Goal: Transaction & Acquisition: Book appointment/travel/reservation

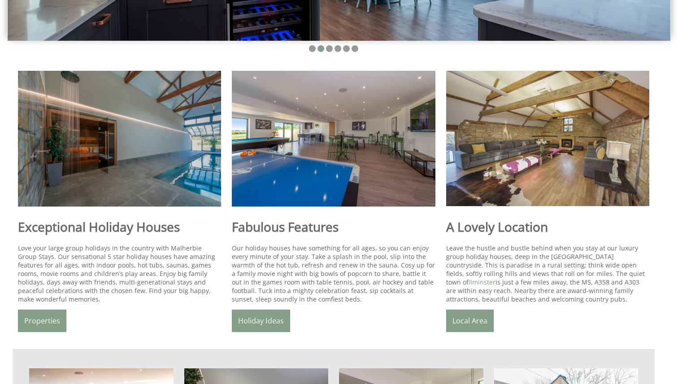
scroll to position [296, 0]
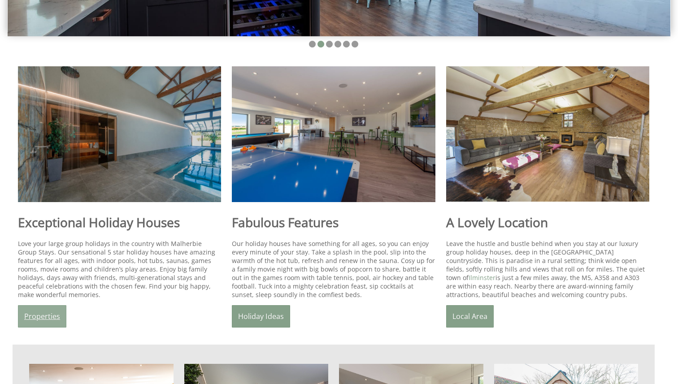
click at [41, 316] on link "Properties" at bounding box center [42, 316] width 48 height 22
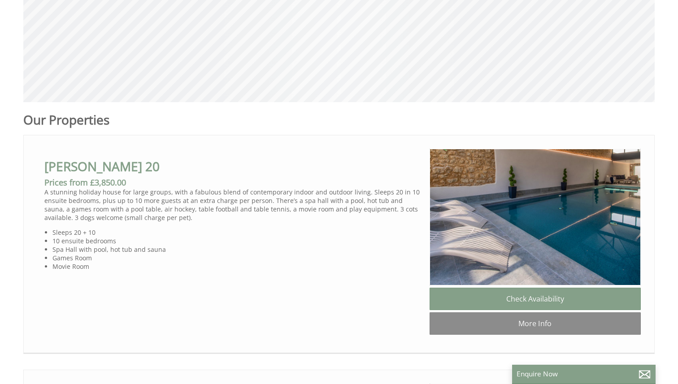
scroll to position [388, 0]
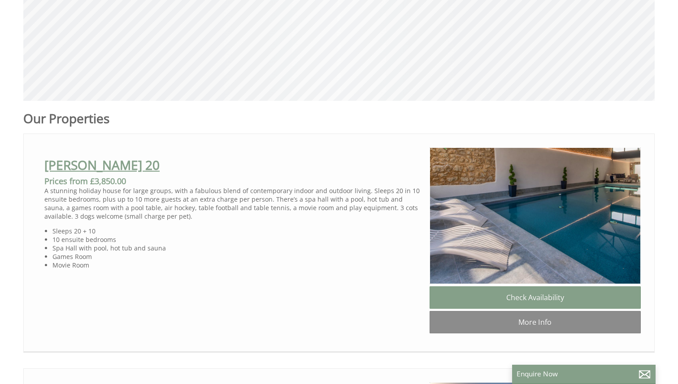
click at [82, 171] on link "[PERSON_NAME] 20" at bounding box center [101, 164] width 115 height 17
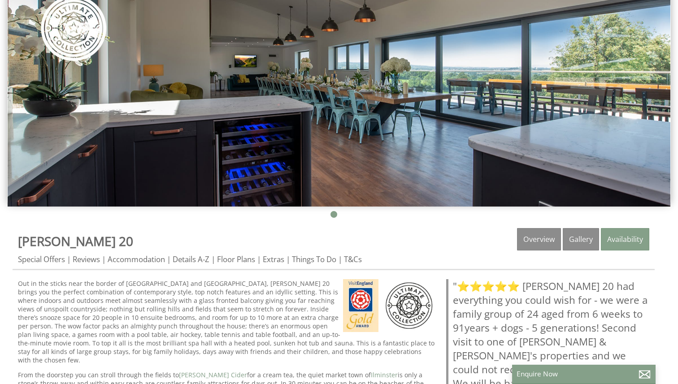
scroll to position [126, 0]
click at [621, 238] on link "Availability" at bounding box center [625, 240] width 48 height 22
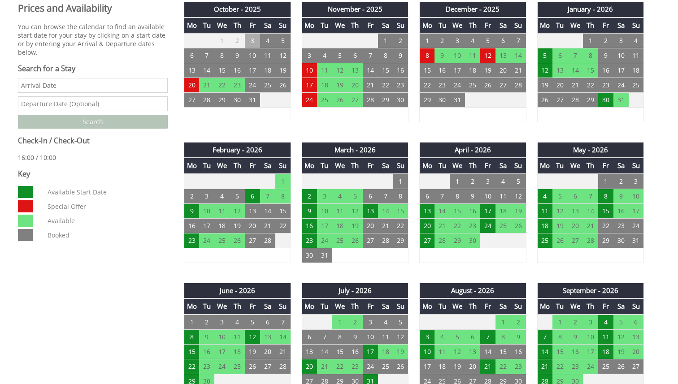
scroll to position [412, 0]
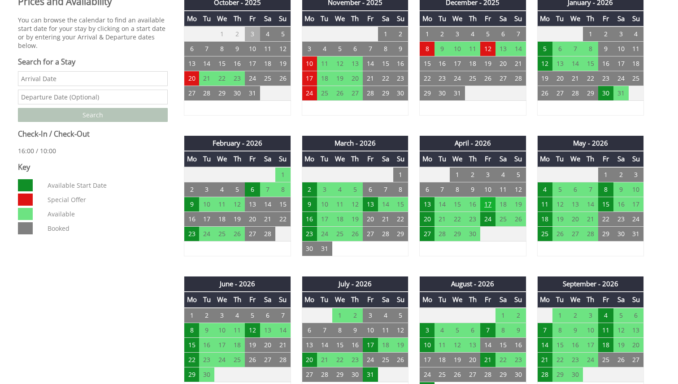
click at [485, 205] on td "17" at bounding box center [487, 204] width 15 height 15
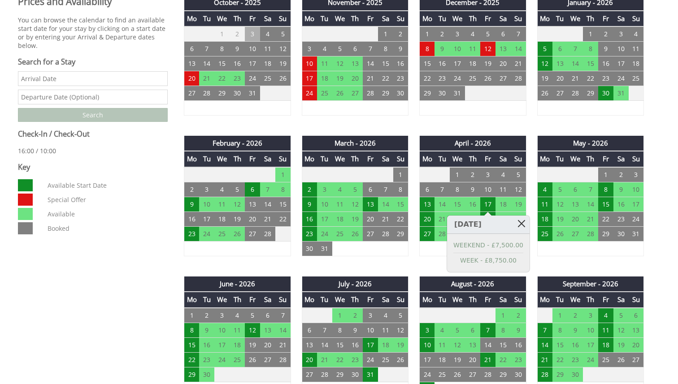
click at [520, 225] on link at bounding box center [522, 224] width 16 height 16
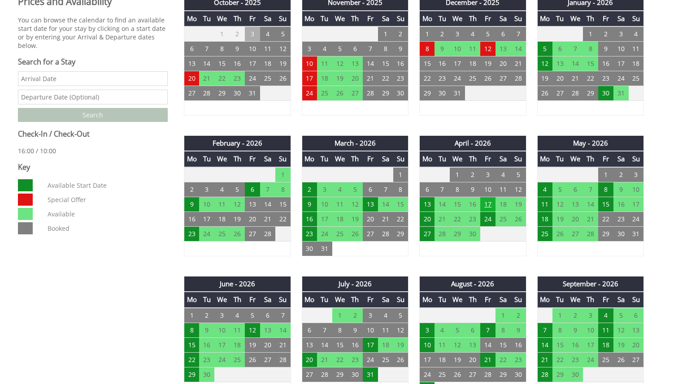
click at [492, 206] on td "17" at bounding box center [487, 204] width 15 height 15
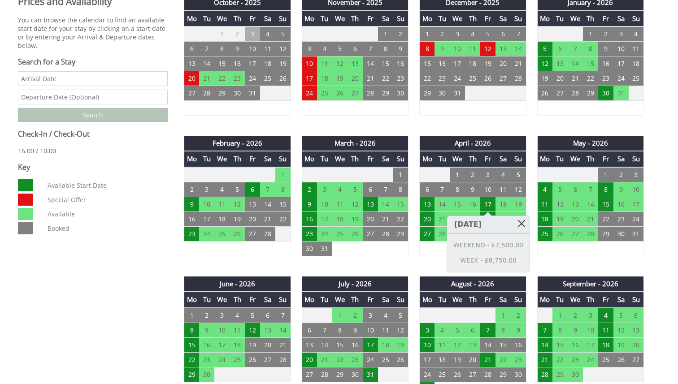
click at [522, 225] on link at bounding box center [522, 224] width 16 height 16
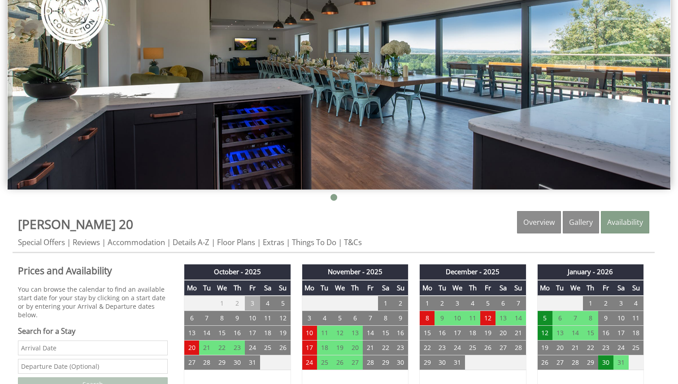
scroll to position [137, 0]
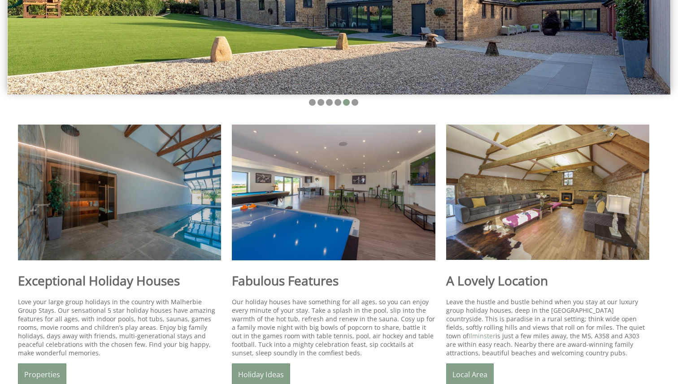
scroll to position [292, 0]
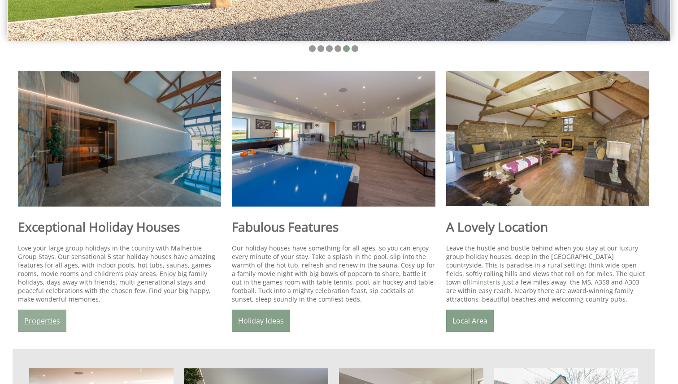
click at [38, 318] on link "Properties" at bounding box center [42, 321] width 48 height 22
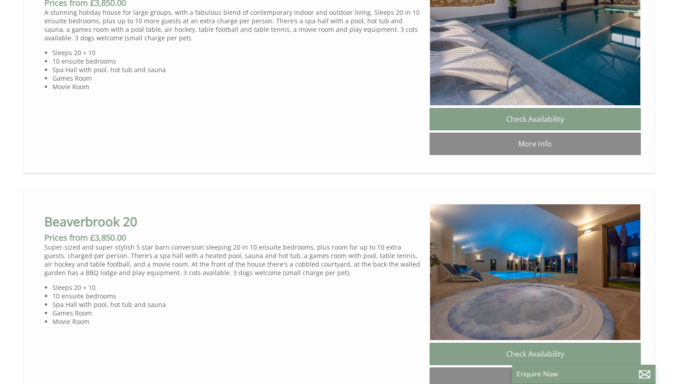
scroll to position [590, 0]
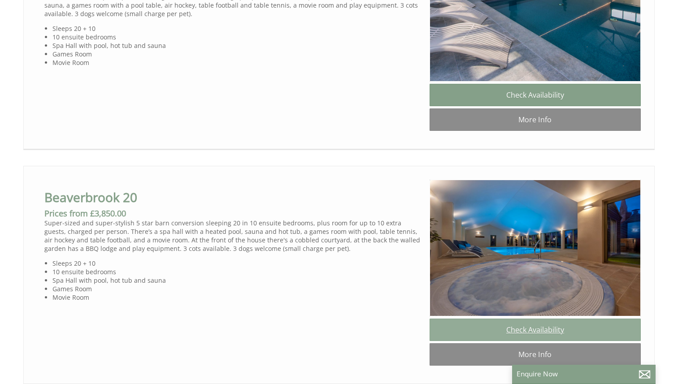
click at [496, 336] on link "Check Availability" at bounding box center [534, 330] width 211 height 22
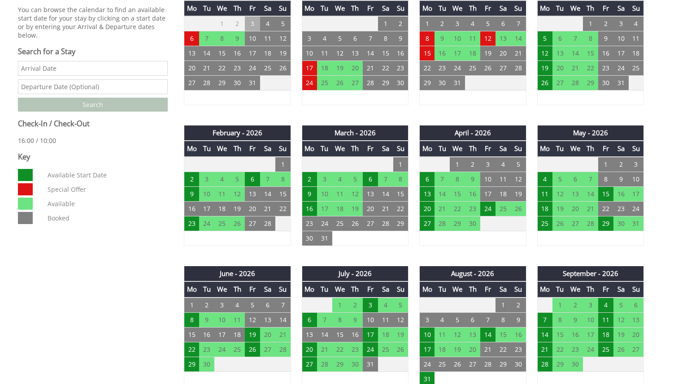
scroll to position [426, 0]
